Goal: Task Accomplishment & Management: Use online tool/utility

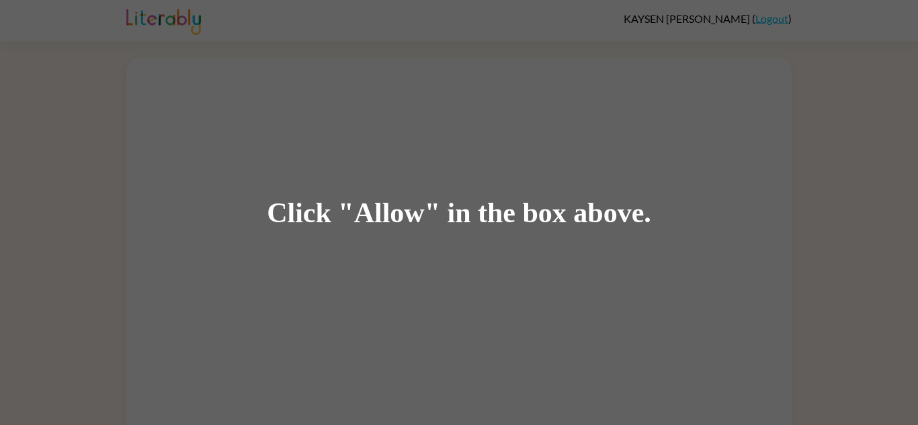
click at [432, 183] on div "Click "Allow" in the box above." at bounding box center [459, 212] width 918 height 425
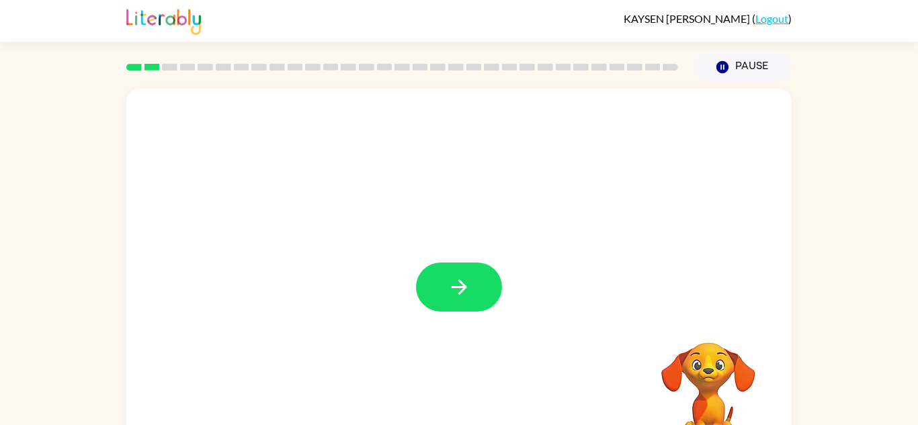
click at [405, 288] on div at bounding box center [458, 281] width 665 height 384
click at [443, 294] on button "button" at bounding box center [459, 287] width 86 height 49
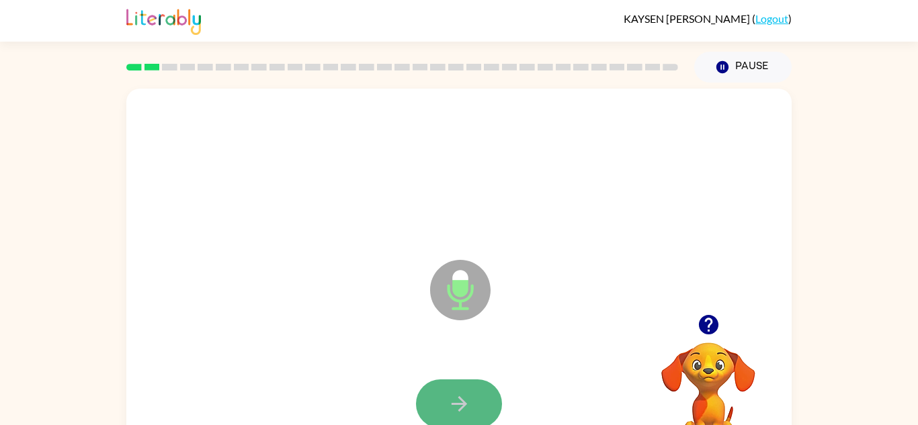
click at [467, 409] on icon "button" at bounding box center [459, 404] width 24 height 24
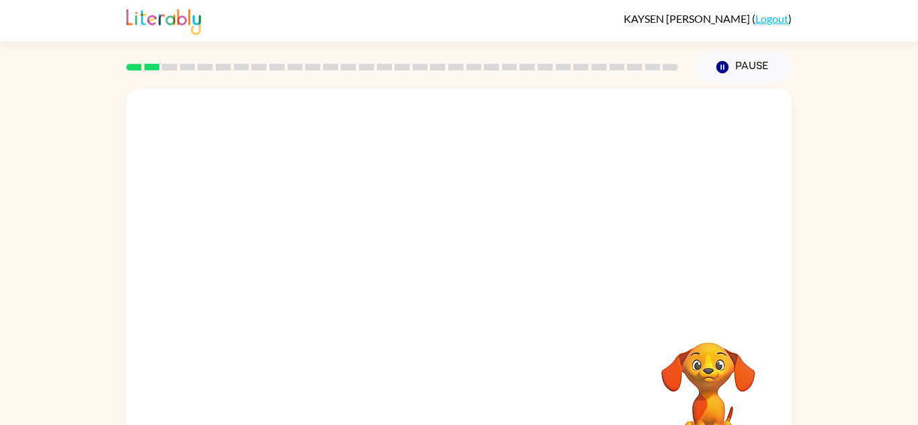
click at [615, 208] on div at bounding box center [459, 171] width 638 height 110
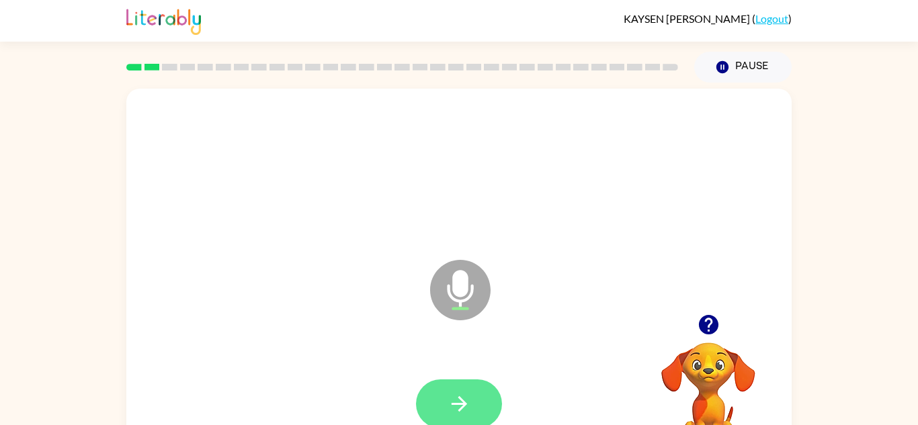
click at [466, 395] on icon "button" at bounding box center [459, 404] width 24 height 24
click at [482, 383] on button "button" at bounding box center [459, 404] width 86 height 49
click at [482, 384] on button "button" at bounding box center [459, 404] width 86 height 49
click at [485, 390] on button "button" at bounding box center [459, 404] width 86 height 49
click at [484, 390] on button "button" at bounding box center [459, 404] width 86 height 49
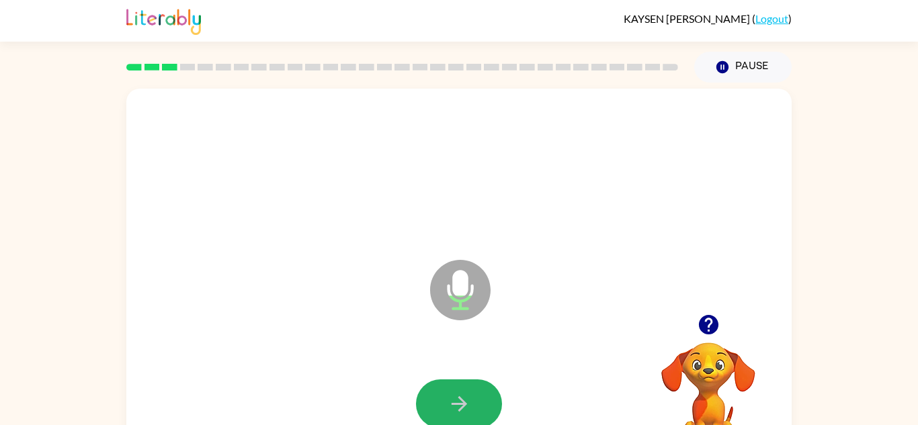
click at [484, 390] on button "button" at bounding box center [459, 404] width 86 height 49
click at [448, 405] on icon "button" at bounding box center [459, 404] width 24 height 24
click at [452, 406] on icon "button" at bounding box center [459, 404] width 24 height 24
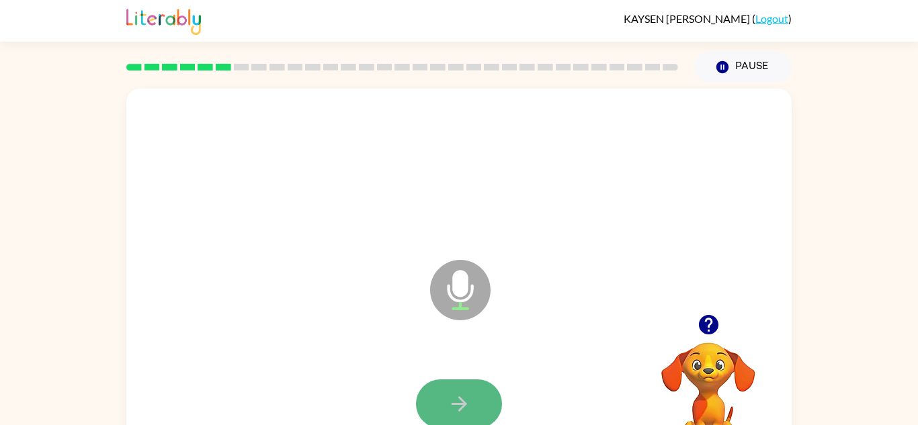
click at [447, 415] on icon "button" at bounding box center [459, 404] width 24 height 24
click at [702, 323] on icon "button" at bounding box center [707, 324] width 19 height 19
click at [447, 407] on icon "button" at bounding box center [459, 404] width 24 height 24
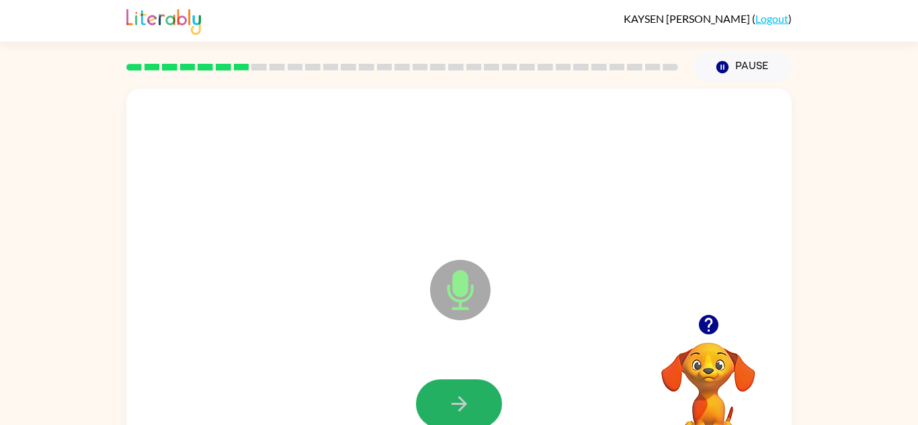
click at [447, 407] on icon "button" at bounding box center [459, 404] width 24 height 24
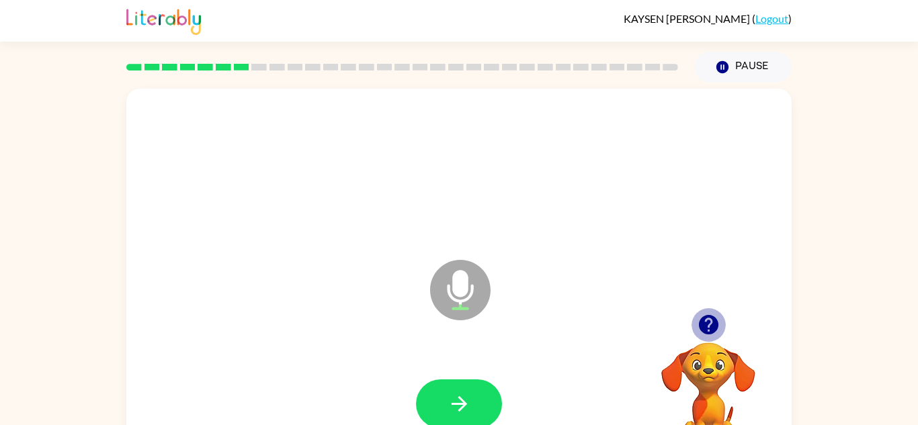
click at [700, 324] on icon "button" at bounding box center [707, 324] width 19 height 19
click at [501, 407] on button "button" at bounding box center [459, 404] width 86 height 49
click at [712, 329] on icon "button" at bounding box center [707, 324] width 19 height 19
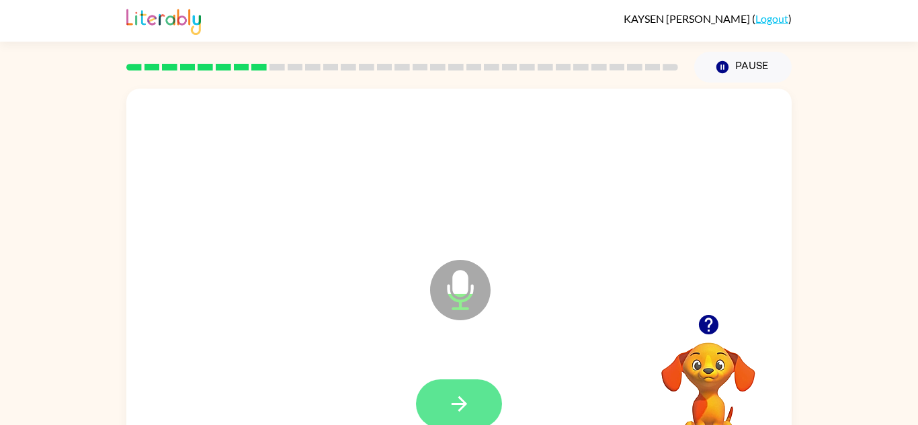
click at [450, 409] on icon "button" at bounding box center [459, 404] width 24 height 24
click at [709, 323] on icon "button" at bounding box center [707, 324] width 19 height 19
click at [449, 392] on icon "button" at bounding box center [459, 404] width 24 height 24
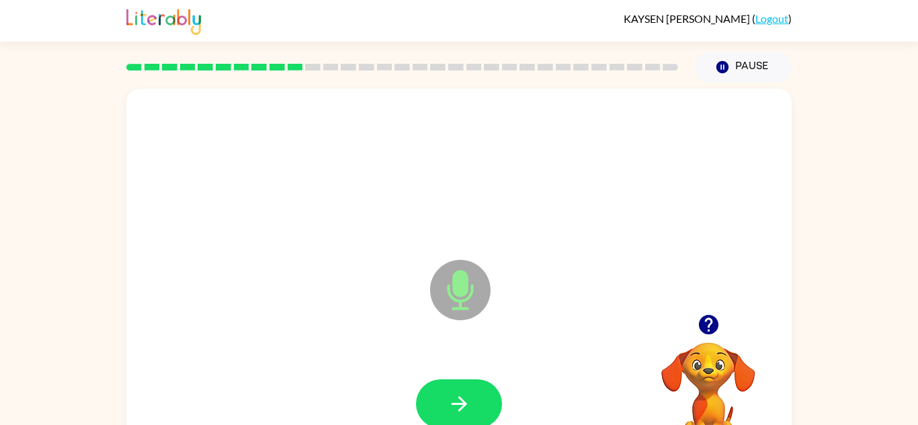
click at [449, 392] on icon "button" at bounding box center [459, 404] width 24 height 24
click at [448, 392] on icon "button" at bounding box center [459, 404] width 24 height 24
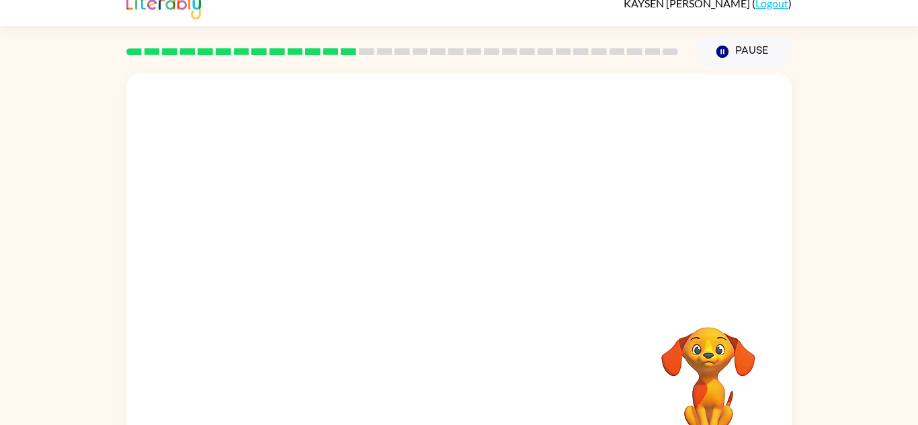
scroll to position [24, 0]
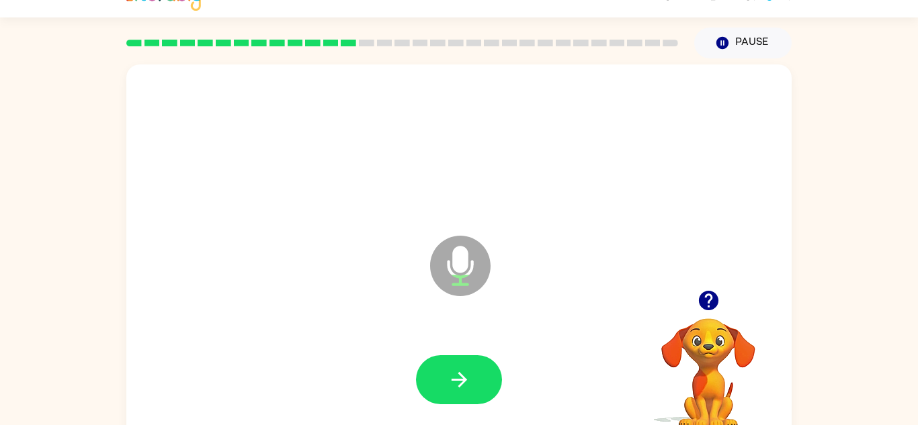
click at [713, 304] on icon "button" at bounding box center [707, 300] width 19 height 19
click at [480, 390] on button "button" at bounding box center [459, 379] width 86 height 49
click at [474, 376] on button "button" at bounding box center [459, 379] width 86 height 49
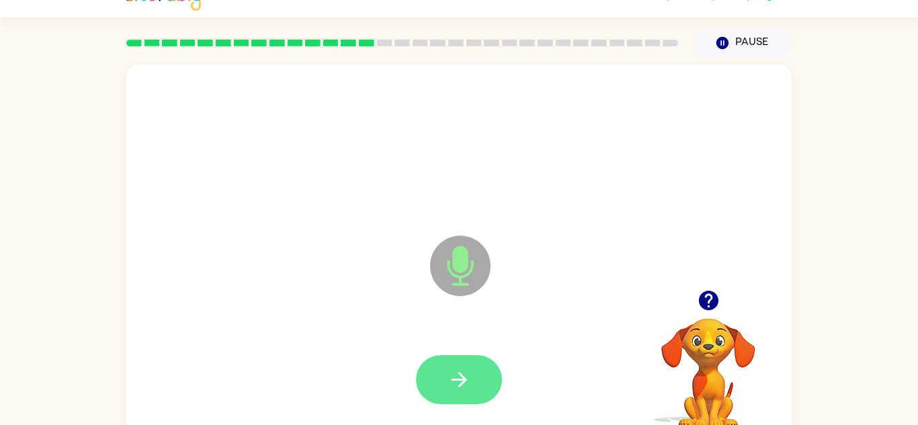
click at [465, 359] on button "button" at bounding box center [459, 379] width 86 height 49
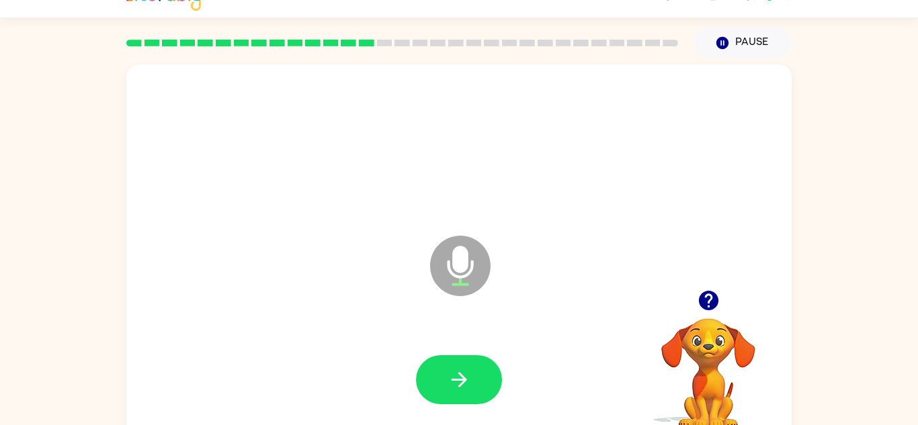
click at [711, 300] on icon "button" at bounding box center [707, 300] width 19 height 19
click at [464, 398] on button "button" at bounding box center [459, 379] width 86 height 49
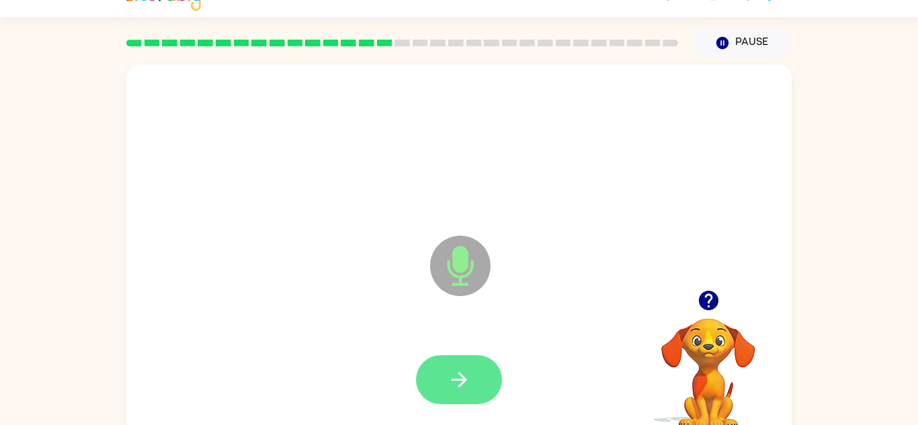
click at [464, 394] on button "button" at bounding box center [459, 379] width 86 height 49
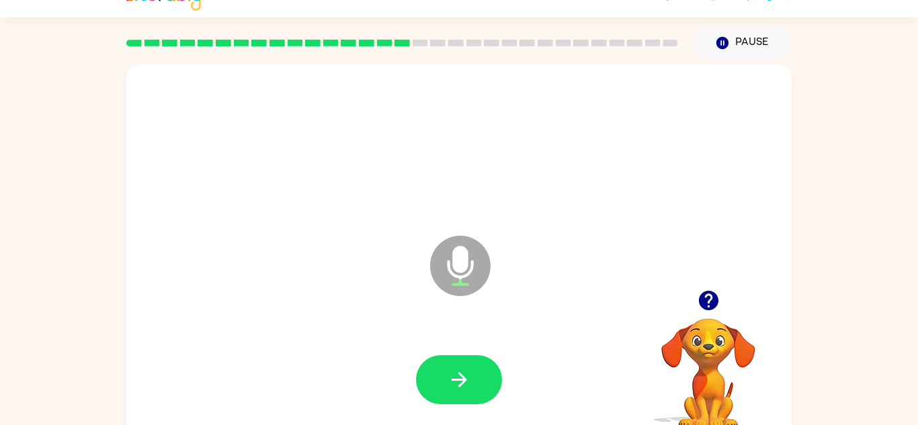
click at [464, 394] on button "button" at bounding box center [459, 379] width 86 height 49
click at [464, 392] on button "button" at bounding box center [459, 379] width 86 height 49
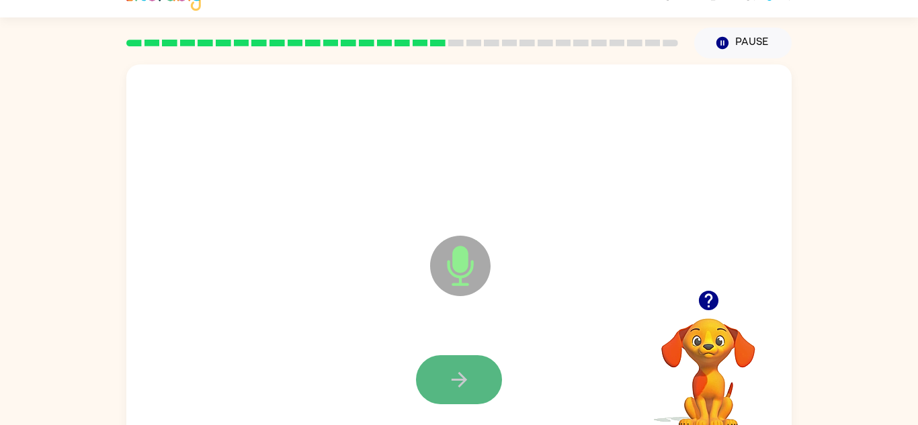
click at [466, 388] on icon "button" at bounding box center [459, 380] width 24 height 24
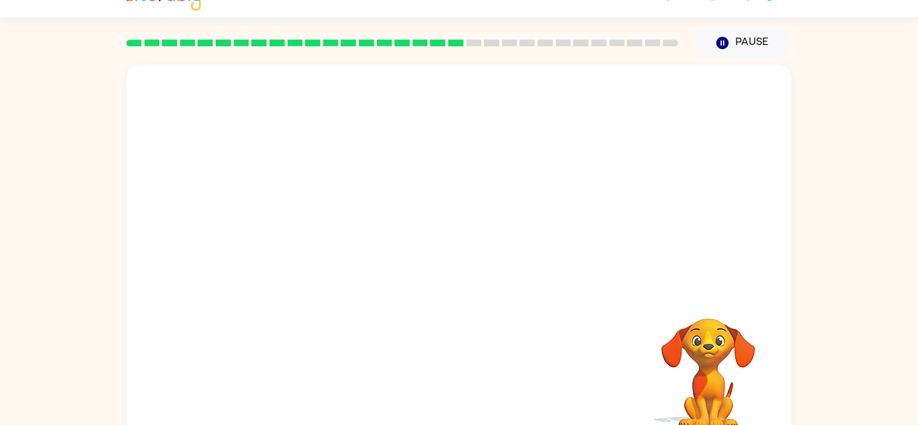
scroll to position [47, 0]
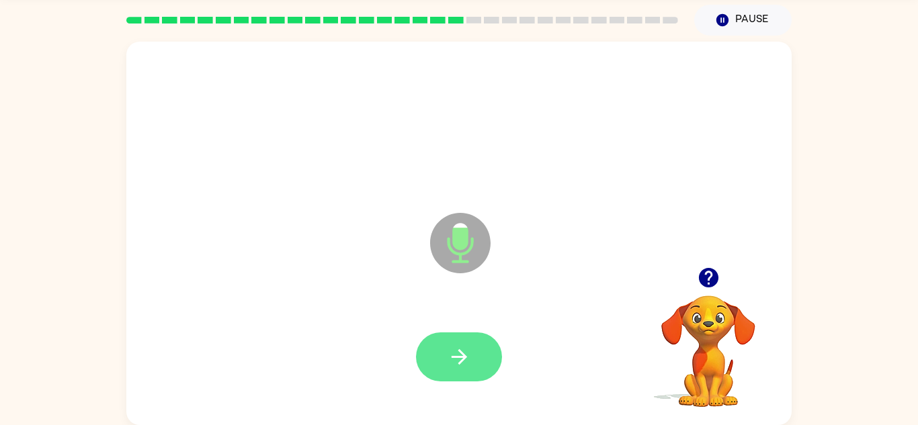
click at [445, 361] on button "button" at bounding box center [459, 357] width 86 height 49
click at [445, 364] on button "button" at bounding box center [459, 357] width 86 height 49
click at [445, 363] on button "button" at bounding box center [459, 357] width 86 height 49
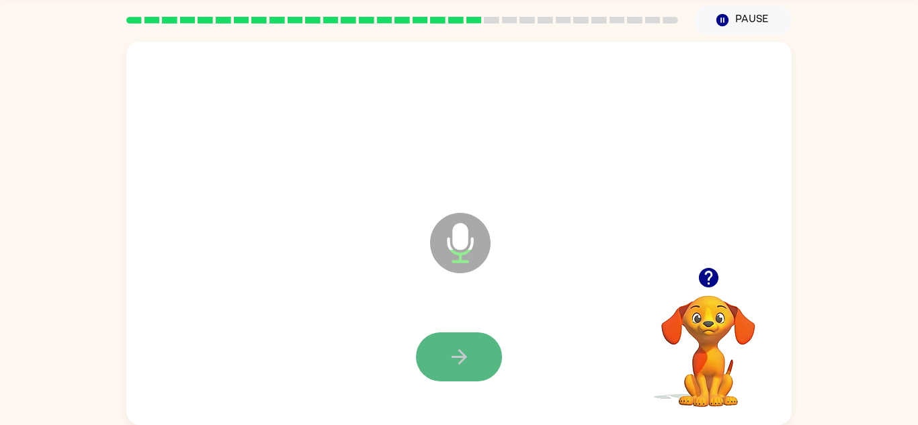
click at [445, 363] on button "button" at bounding box center [459, 357] width 86 height 49
click at [456, 346] on icon "button" at bounding box center [459, 357] width 24 height 24
click at [455, 345] on icon "button" at bounding box center [459, 357] width 24 height 24
click at [455, 343] on button "button" at bounding box center [459, 357] width 86 height 49
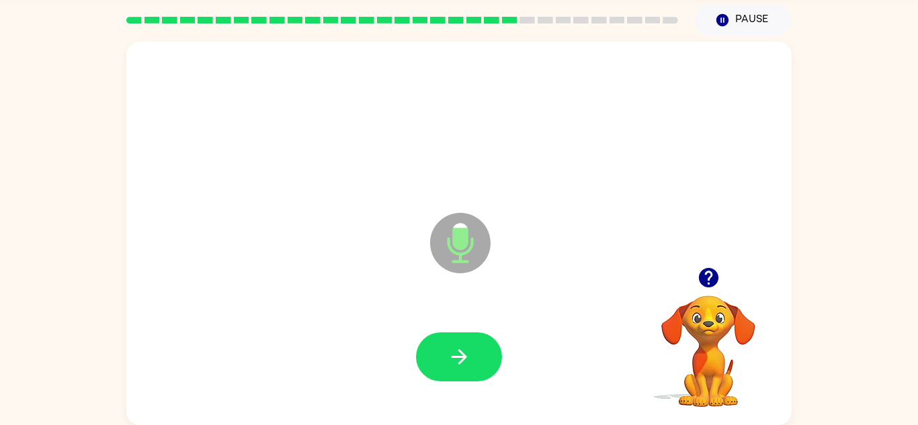
click at [455, 343] on button "button" at bounding box center [459, 357] width 86 height 49
click at [455, 345] on icon "button" at bounding box center [459, 357] width 24 height 24
click at [717, 279] on icon "button" at bounding box center [707, 277] width 19 height 19
click at [456, 340] on button "button" at bounding box center [459, 357] width 86 height 49
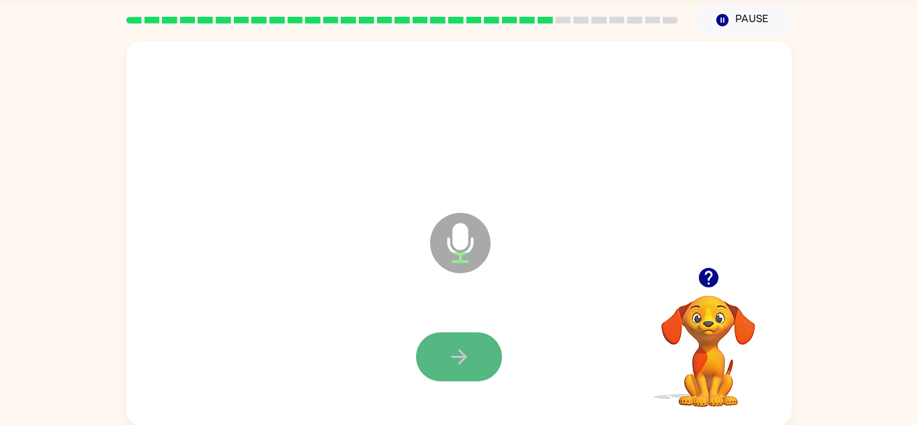
click at [457, 338] on button "button" at bounding box center [459, 357] width 86 height 49
click at [458, 337] on button "button" at bounding box center [459, 357] width 86 height 49
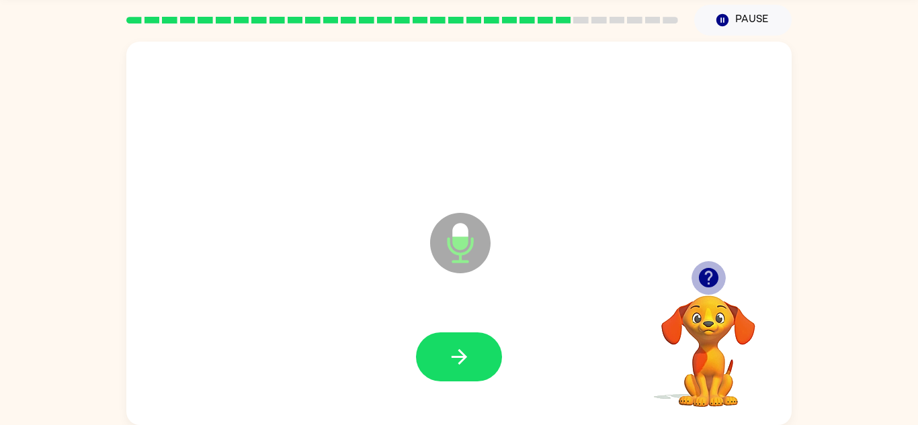
click at [714, 267] on icon "button" at bounding box center [709, 278] width 24 height 24
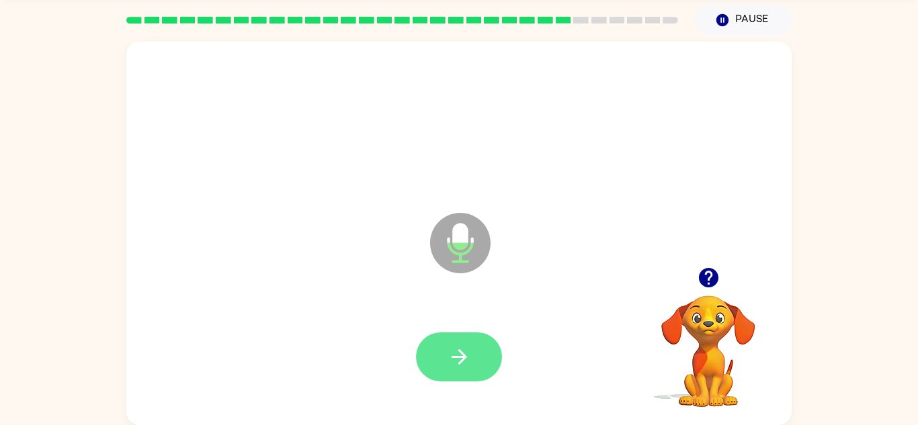
click at [477, 376] on button "button" at bounding box center [459, 357] width 86 height 49
click at [477, 376] on div at bounding box center [459, 357] width 86 height 49
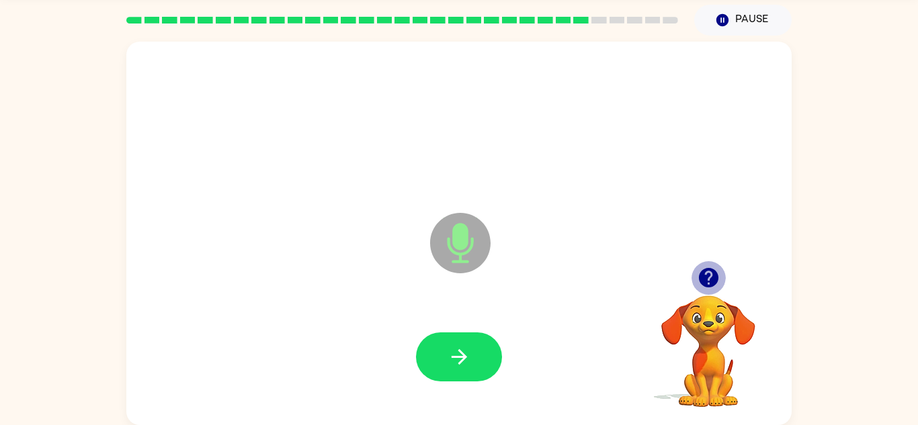
click at [711, 288] on icon "button" at bounding box center [709, 278] width 24 height 24
click at [712, 292] on button "button" at bounding box center [708, 278] width 34 height 34
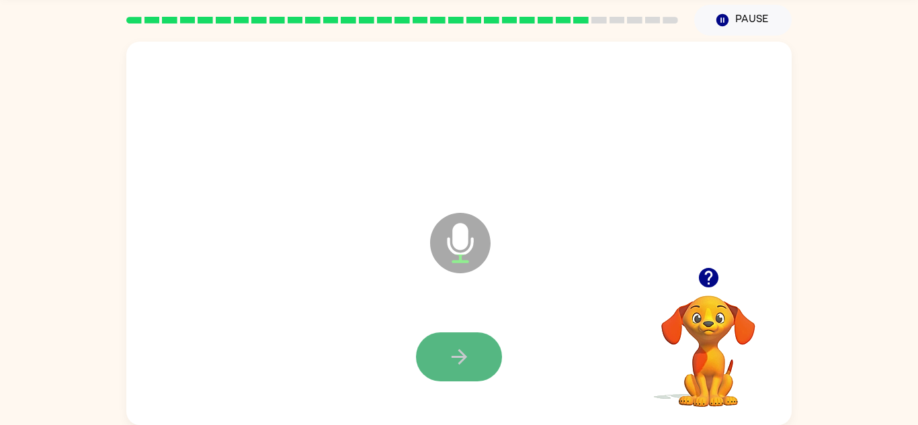
click at [455, 370] on button "button" at bounding box center [459, 357] width 86 height 49
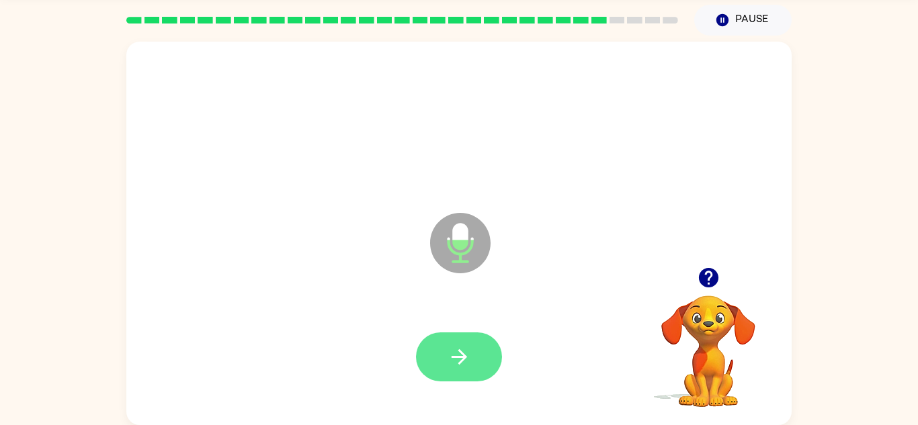
click at [458, 339] on button "button" at bounding box center [459, 357] width 86 height 49
click at [712, 267] on icon "button" at bounding box center [709, 278] width 24 height 24
click at [471, 351] on button "button" at bounding box center [459, 357] width 86 height 49
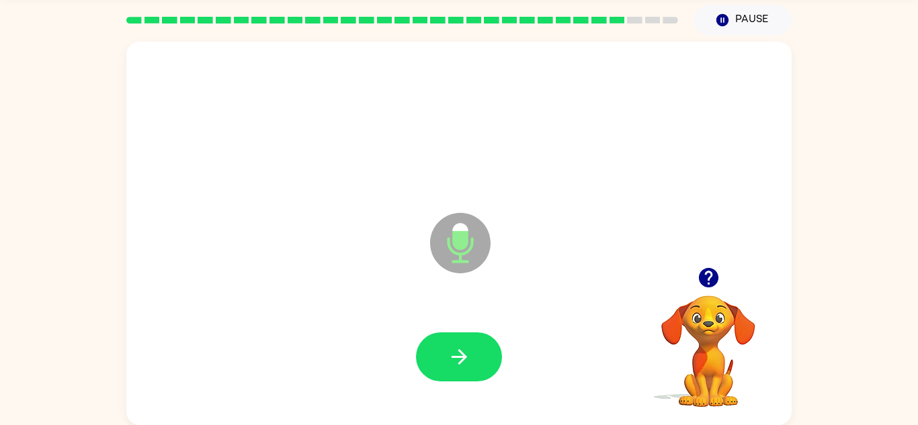
click at [471, 351] on button "button" at bounding box center [459, 357] width 86 height 49
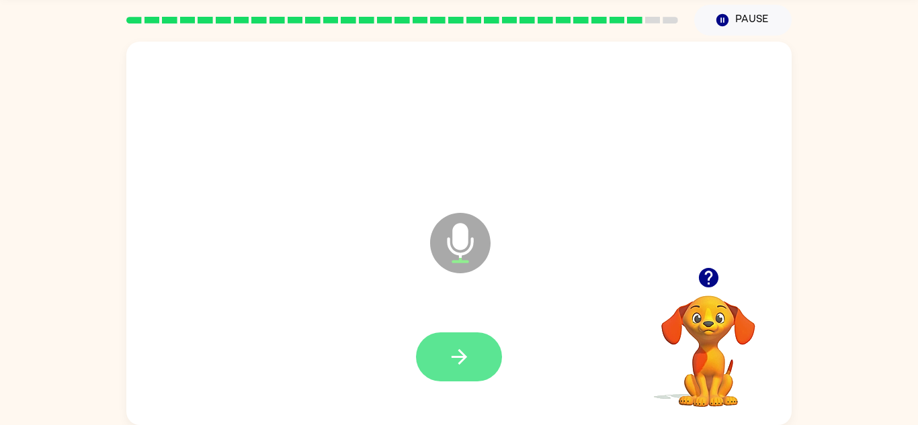
click at [469, 337] on button "button" at bounding box center [459, 357] width 86 height 49
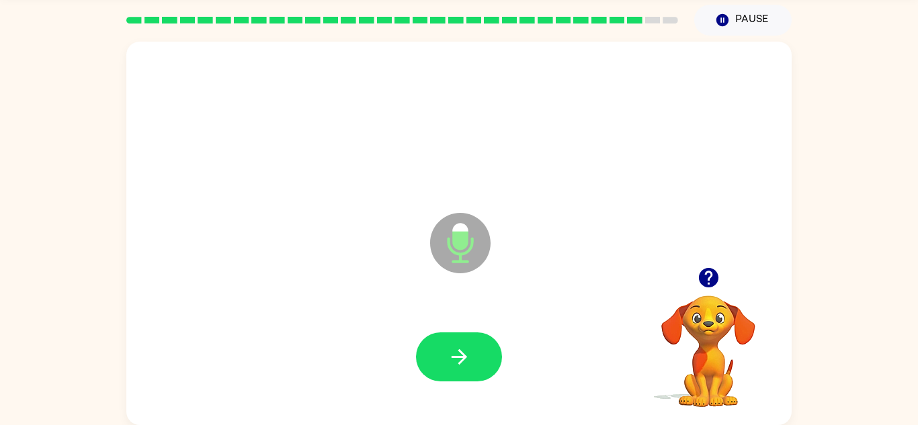
click at [469, 337] on button "button" at bounding box center [459, 357] width 86 height 49
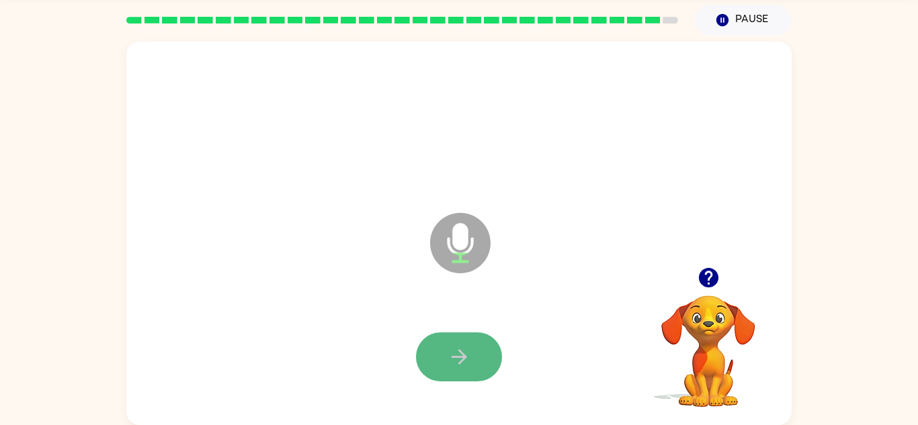
click at [469, 337] on button "button" at bounding box center [459, 357] width 86 height 49
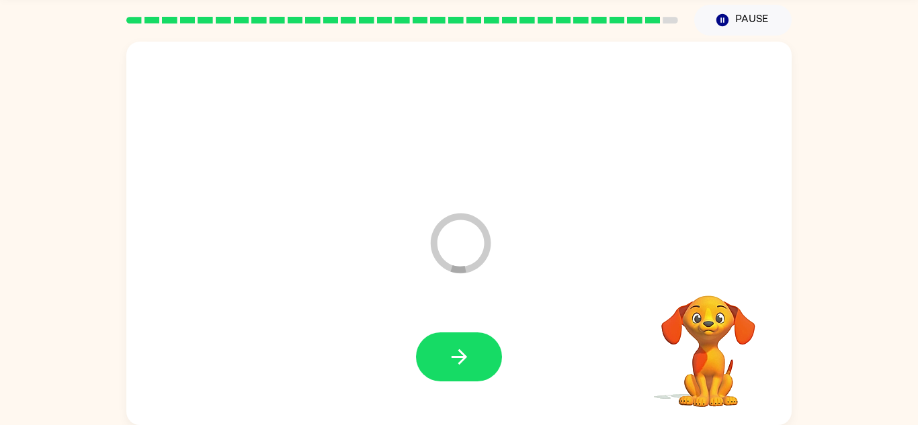
click at [703, 275] on video "Your browser must support playing .mp4 files to use Literably. Please try using…" at bounding box center [708, 342] width 134 height 134
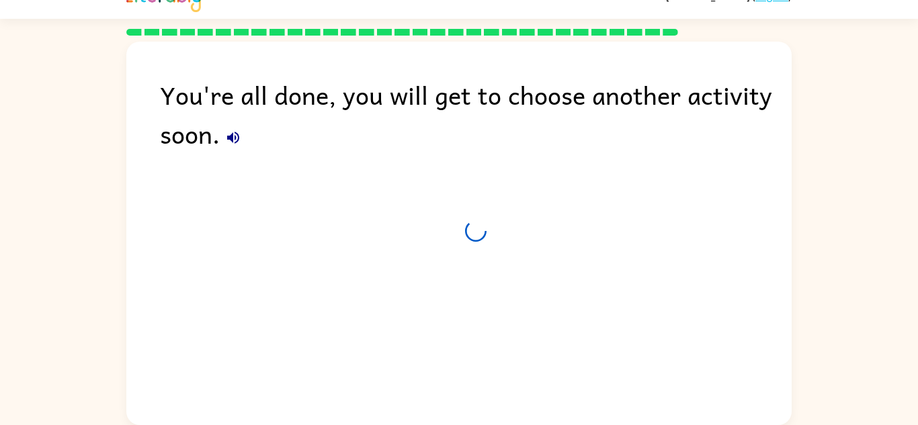
scroll to position [23, 0]
click at [703, 275] on div "You're all done, you will get to choose another activity soon. Leaving in 2 sec…" at bounding box center [458, 230] width 665 height 377
